Goal: Task Accomplishment & Management: Complete application form

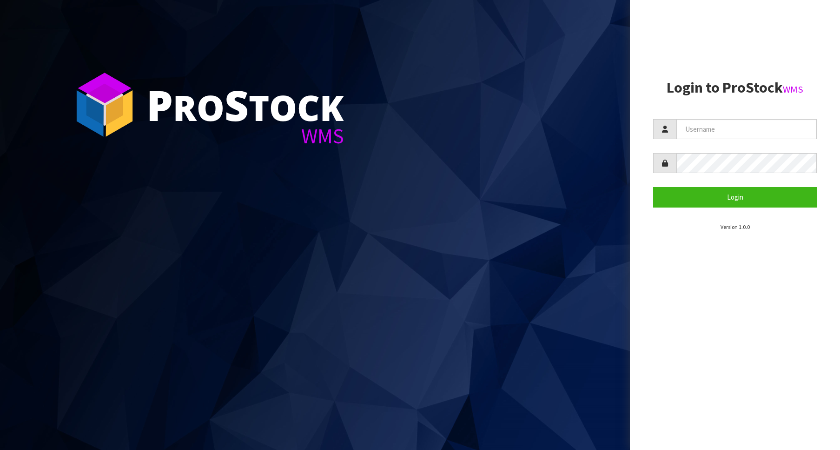
type input "Australianclutch"
click at [673, 190] on button "Login" at bounding box center [735, 197] width 164 height 20
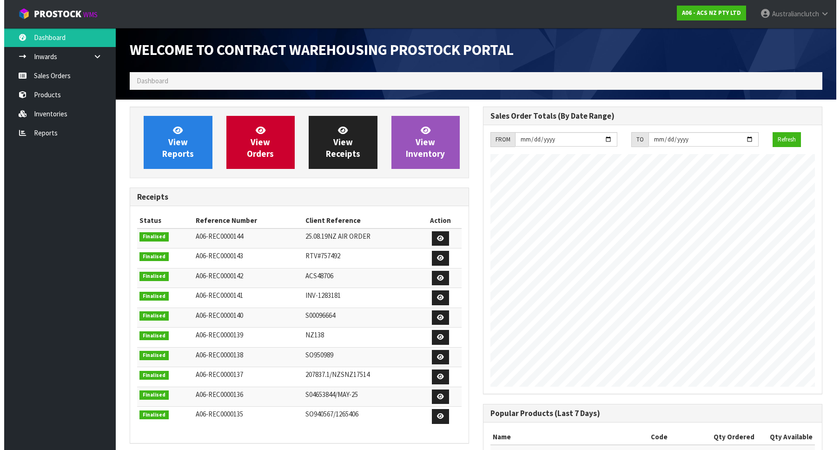
scroll to position [516, 353]
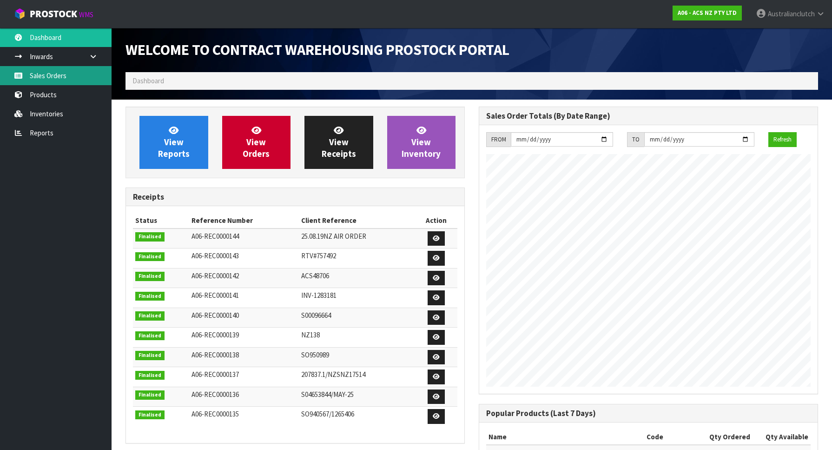
click at [39, 74] on link "Sales Orders" at bounding box center [56, 75] width 112 height 19
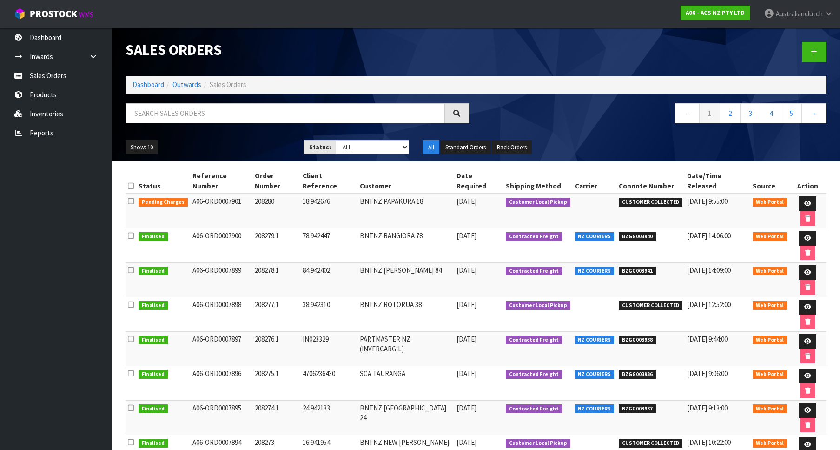
click at [802, 50] on div at bounding box center [654, 52] width 357 height 48
click at [812, 50] on link at bounding box center [814, 52] width 24 height 20
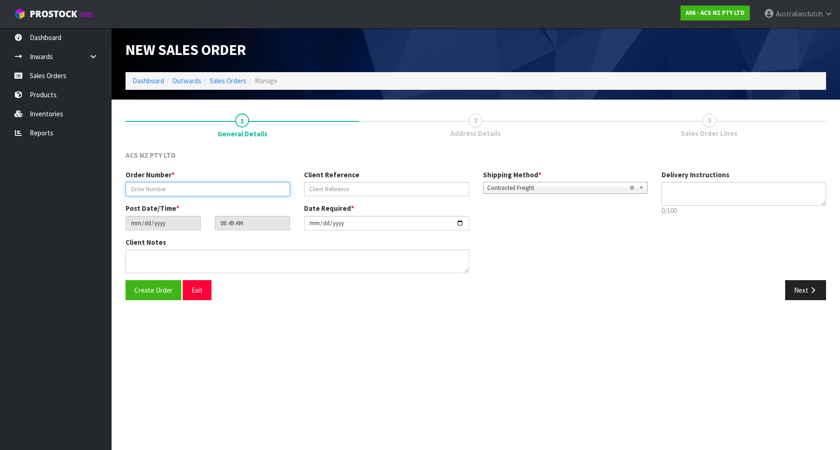
click at [182, 187] on input "text" at bounding box center [208, 189] width 165 height 14
paste input "208281.1"
type input "208281.1"
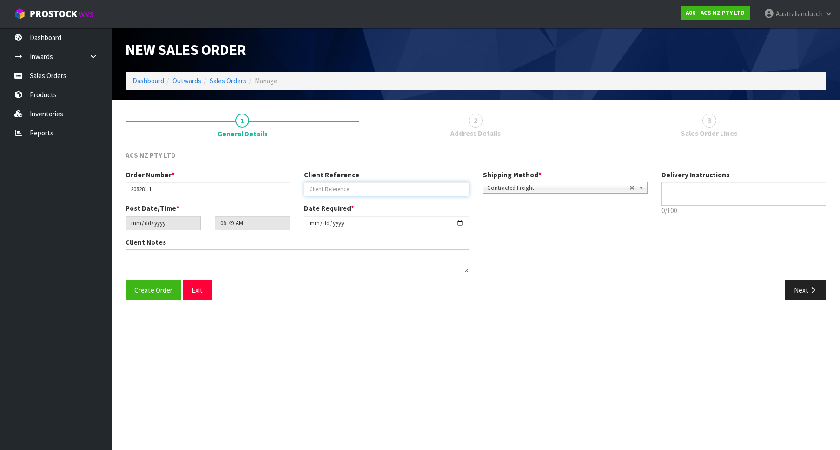
click at [362, 192] on input "text" at bounding box center [386, 189] width 165 height 14
paste input "27:942840"
type input "27:942840"
drag, startPoint x: 703, startPoint y: 209, endPoint x: 697, endPoint y: 191, distance: 19.4
click at [701, 209] on p "0/100" at bounding box center [743, 210] width 165 height 10
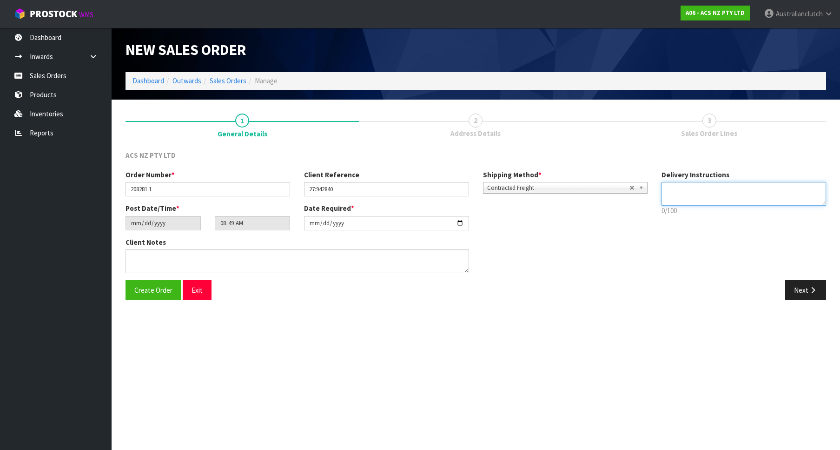
drag, startPoint x: 699, startPoint y: 186, endPoint x: 698, endPoint y: 192, distance: 5.7
click at [698, 192] on textarea at bounding box center [743, 194] width 165 height 24
type textarea "PLEASE SEND VIA NZC"
click at [821, 310] on section "1 General Details 2 Address Details 3 Sales Order Lines ACS NZ PTY LTD Order Nu…" at bounding box center [476, 206] width 728 height 215
drag, startPoint x: 814, startPoint y: 291, endPoint x: 840, endPoint y: 300, distance: 27.2
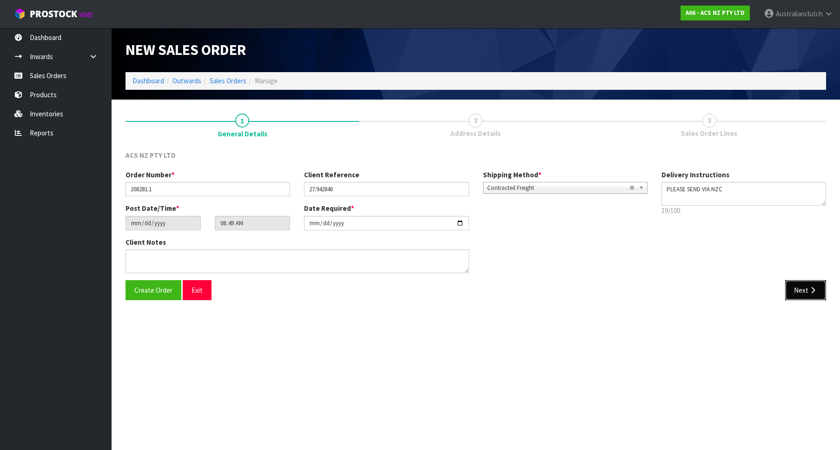
click at [812, 291] on icon "button" at bounding box center [812, 289] width 9 height 7
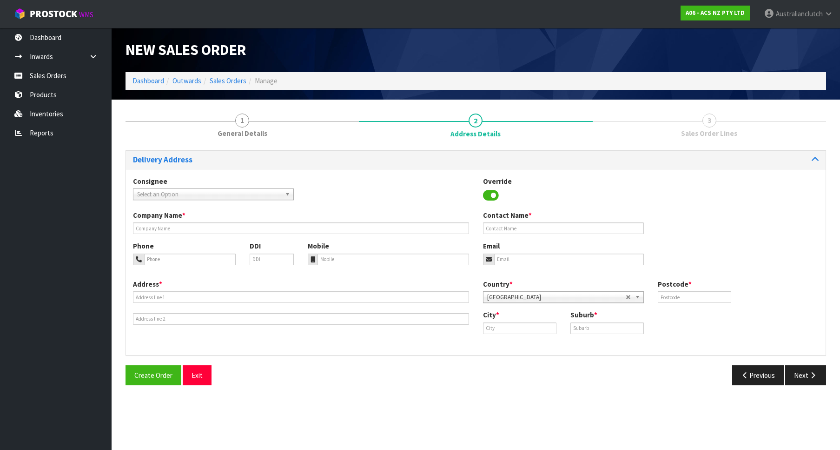
click at [213, 196] on span "Select an Option" at bounding box center [209, 194] width 144 height 11
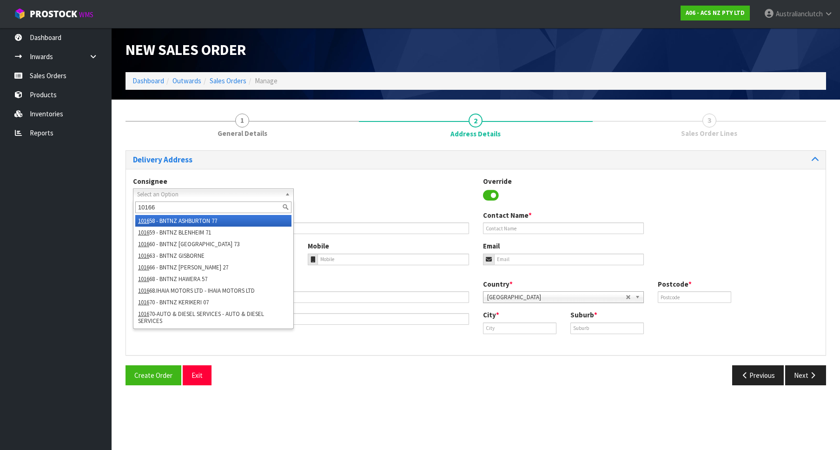
type input "101666"
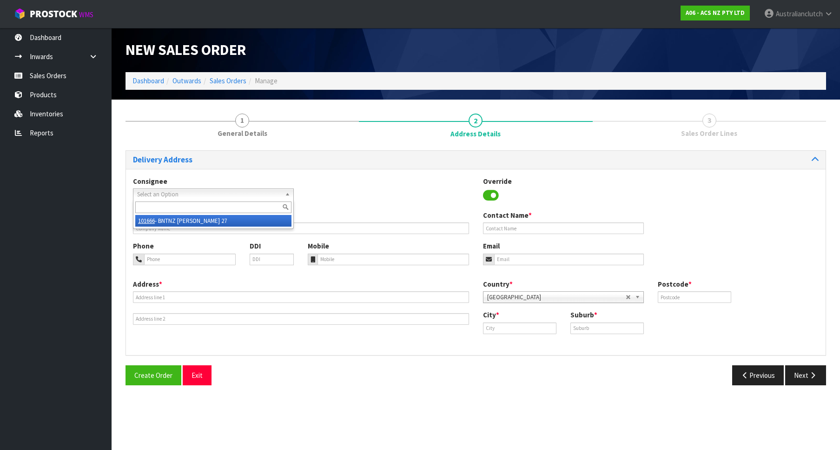
type input "BNTNZ [PERSON_NAME] 27"
type input "[STREET_ADDRESS]"
type input "3204"
type input "[PERSON_NAME]"
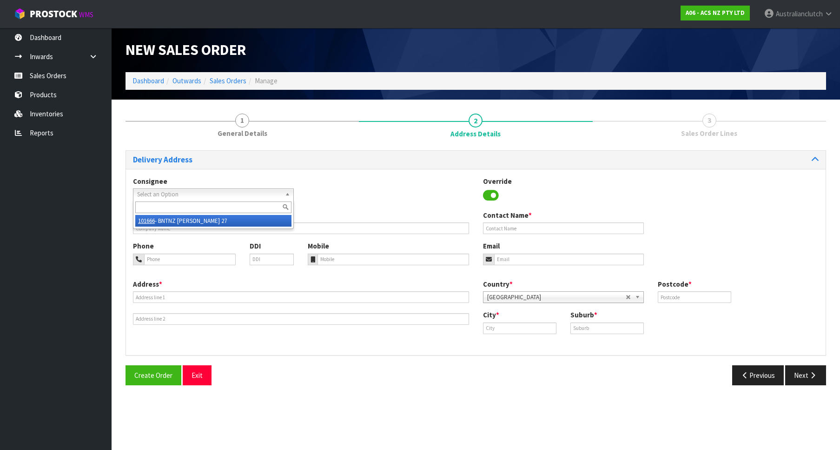
type input "[PERSON_NAME]"
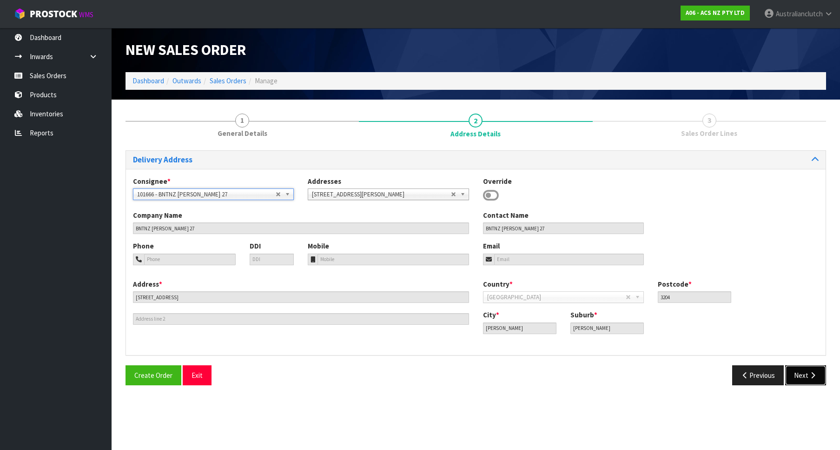
click at [805, 370] on button "Next" at bounding box center [805, 375] width 41 height 20
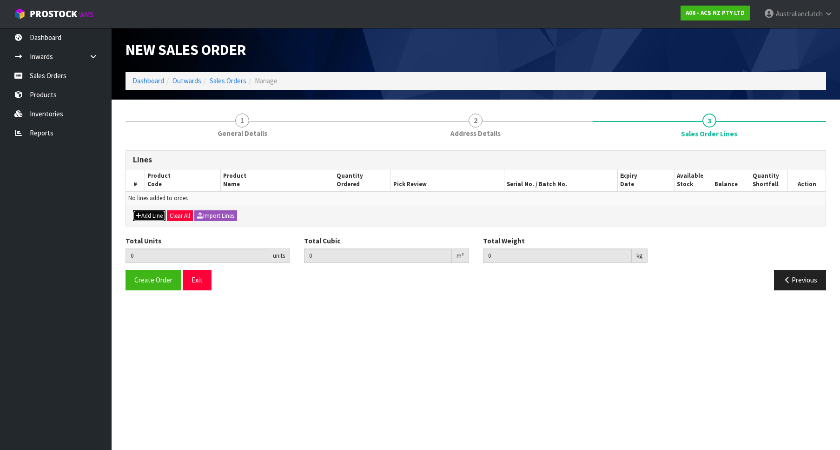
drag, startPoint x: 145, startPoint y: 213, endPoint x: 155, endPoint y: 210, distance: 10.7
click at [146, 213] on button "Add Line" at bounding box center [149, 215] width 33 height 11
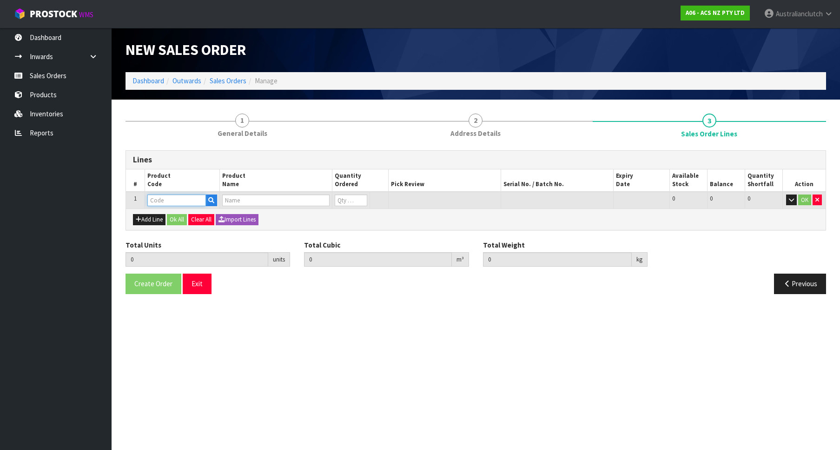
click at [169, 199] on input "text" at bounding box center [176, 200] width 59 height 12
paste input "KFD19002"
type input "KFD19002"
type input "0.000000"
type input "0.000"
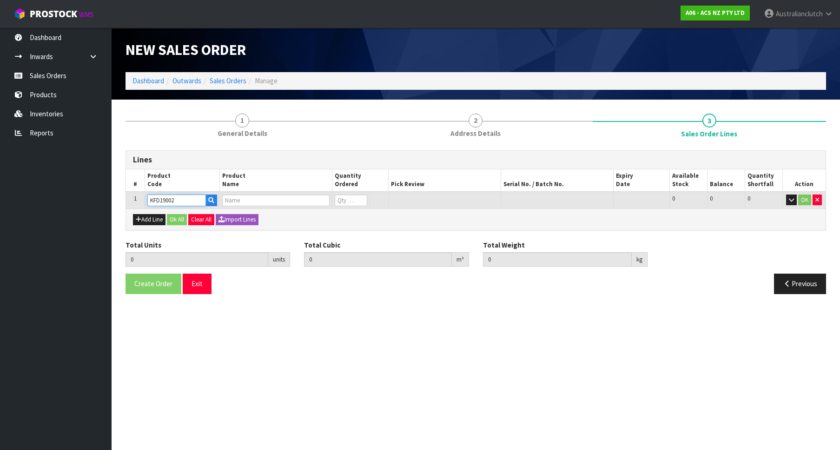
type input "KIT STD FORD/MAZDA 323 1.6L"
type input "0"
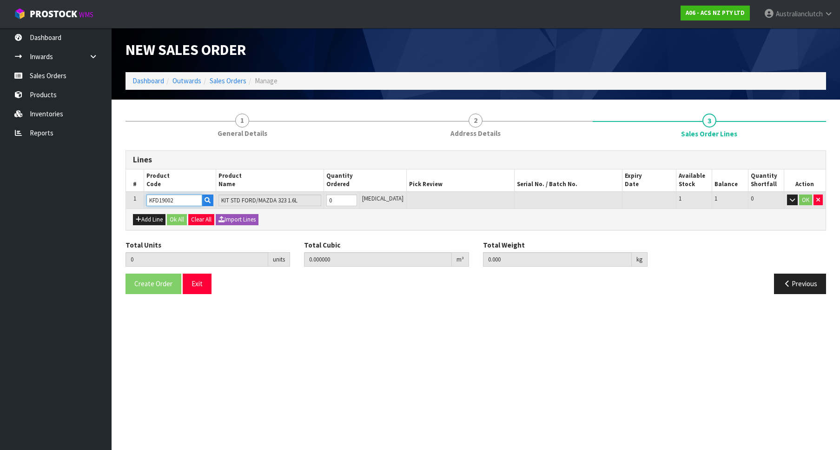
type input "1"
type input "0.01054"
type input "4.93"
type input "1"
click at [357, 197] on input "1" at bounding box center [341, 200] width 31 height 12
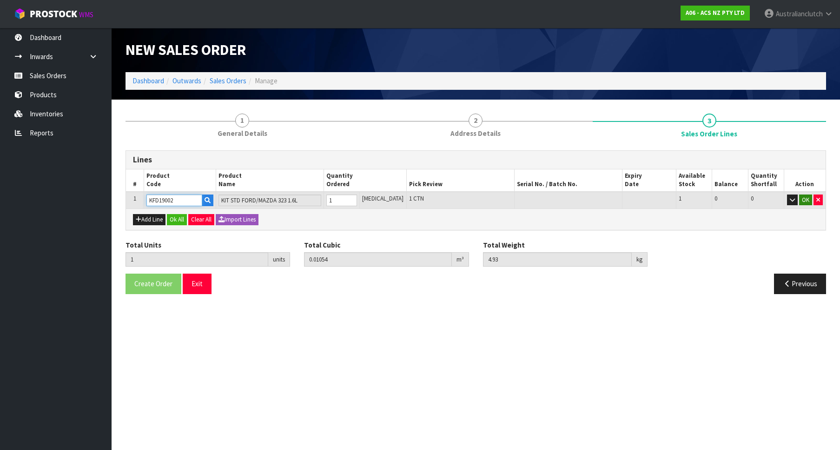
type input "KFD19002"
click at [803, 201] on button "OK" at bounding box center [805, 199] width 13 height 11
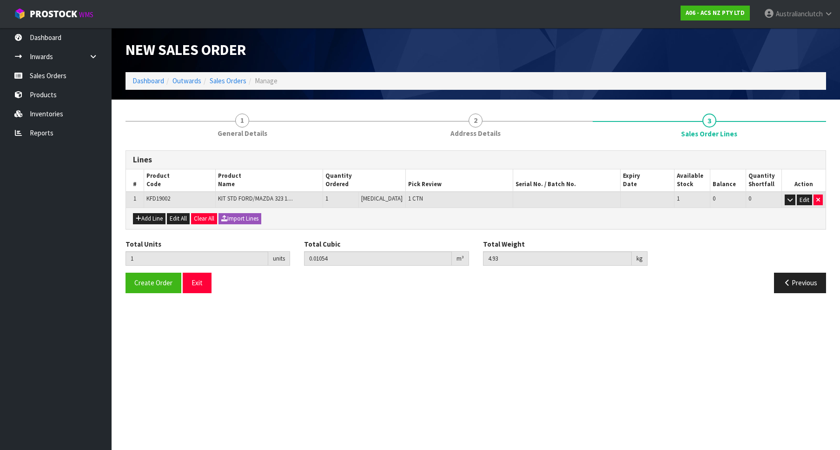
click at [151, 272] on div "Total Units 1 units Total Cubic 0.01054 m³ Total Weight 4.93 kg" at bounding box center [476, 256] width 714 height 34
click at [159, 278] on button "Create Order" at bounding box center [154, 282] width 56 height 20
